Goal: Task Accomplishment & Management: Use online tool/utility

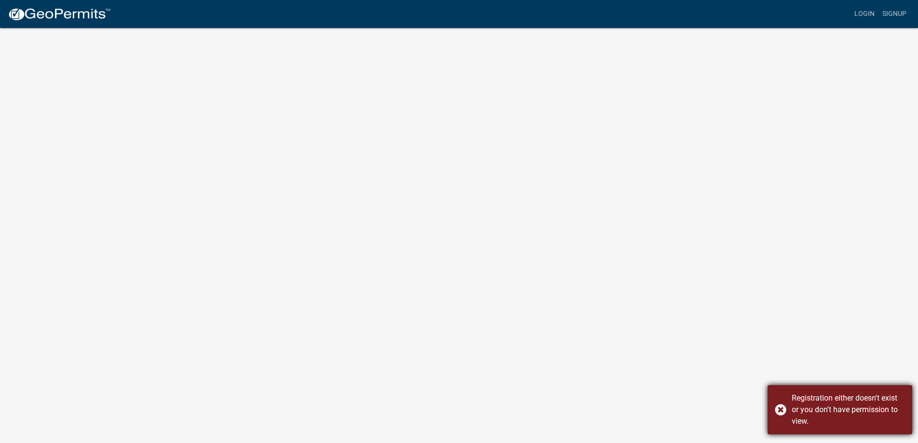
click at [776, 408] on div "Registration either doesn't exist or you don't have permission to view." at bounding box center [839, 409] width 144 height 49
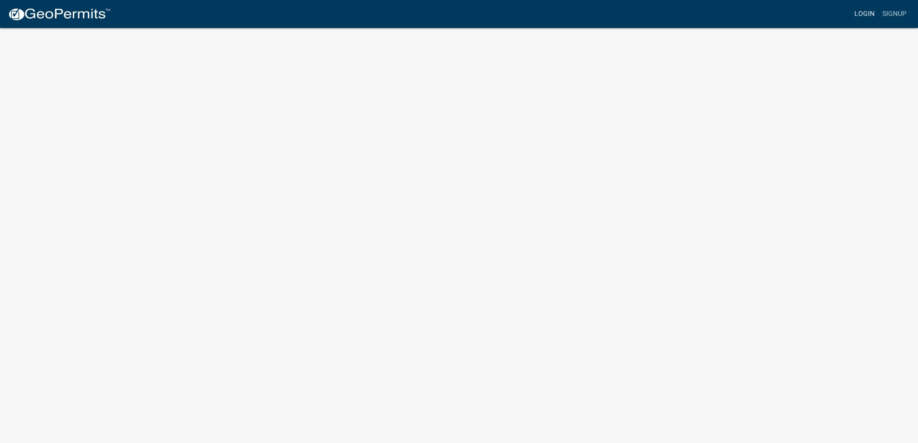
click at [867, 11] on link "Login" at bounding box center [864, 14] width 28 height 18
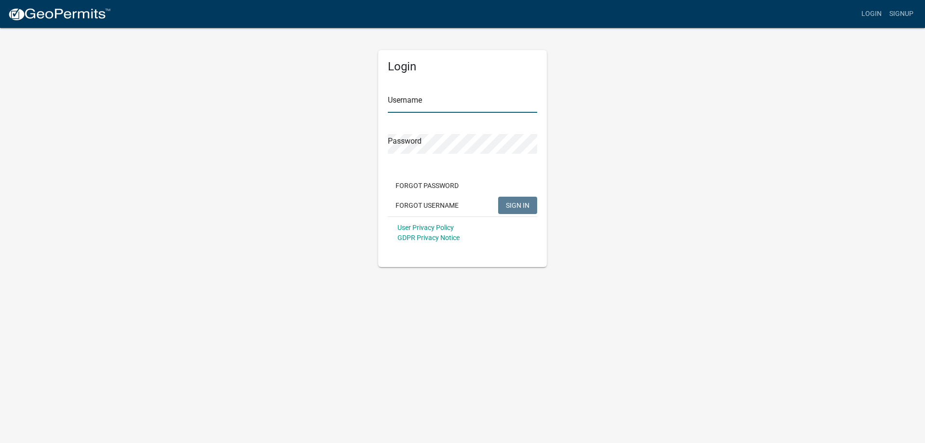
type input "All Star Plumbing and Heating"
click at [409, 114] on form "Username All Star Plumbing and Heating Password Forgot Password Forgot Username…" at bounding box center [462, 163] width 149 height 169
